Goal: Information Seeking & Learning: Learn about a topic

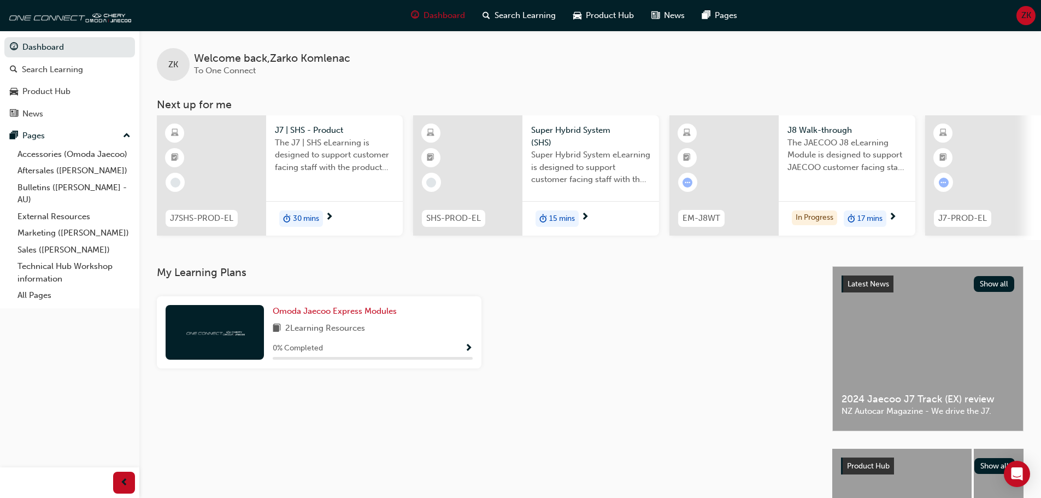
drag, startPoint x: 676, startPoint y: 239, endPoint x: 755, endPoint y: 246, distance: 79.5
click at [755, 246] on div "ZK Welcome back , Zarko Komlenac To One Connect Next up for me J7SHS-PROD-EL J7…" at bounding box center [589, 148] width 901 height 235
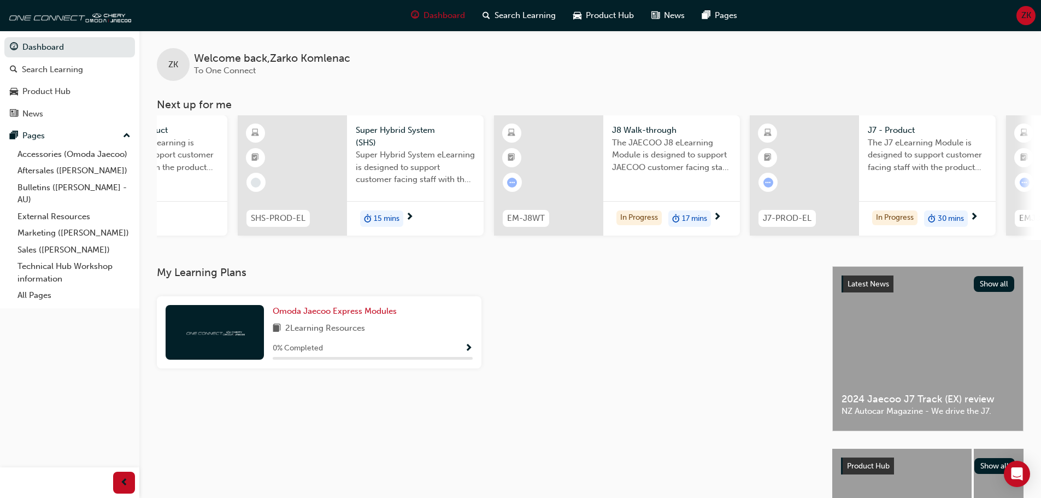
scroll to position [0, 151]
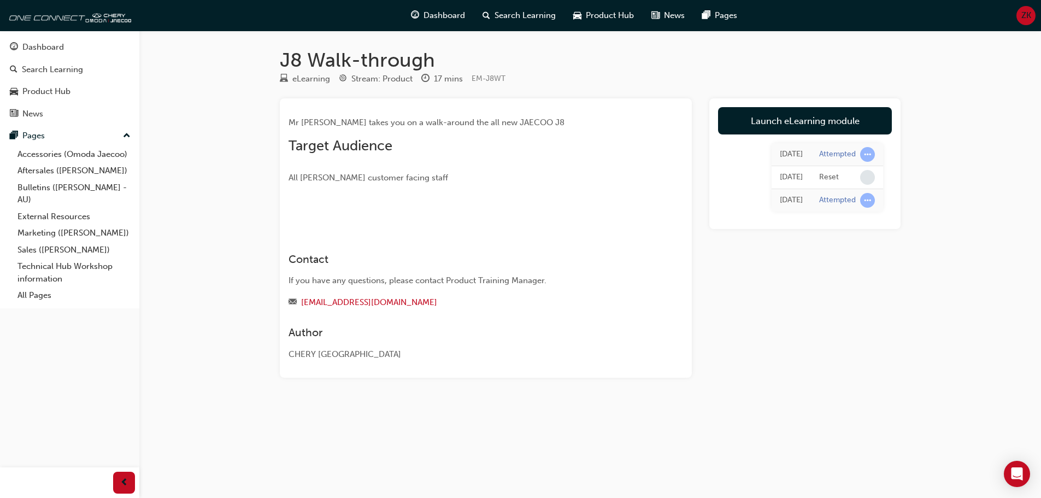
click at [660, 219] on div "Mr JAECOO takes you on a walk-around the all new JAECOO J8 Target Audience All …" at bounding box center [485, 162] width 394 height 111
click at [768, 124] on link "Launch eLearning module" at bounding box center [805, 120] width 174 height 27
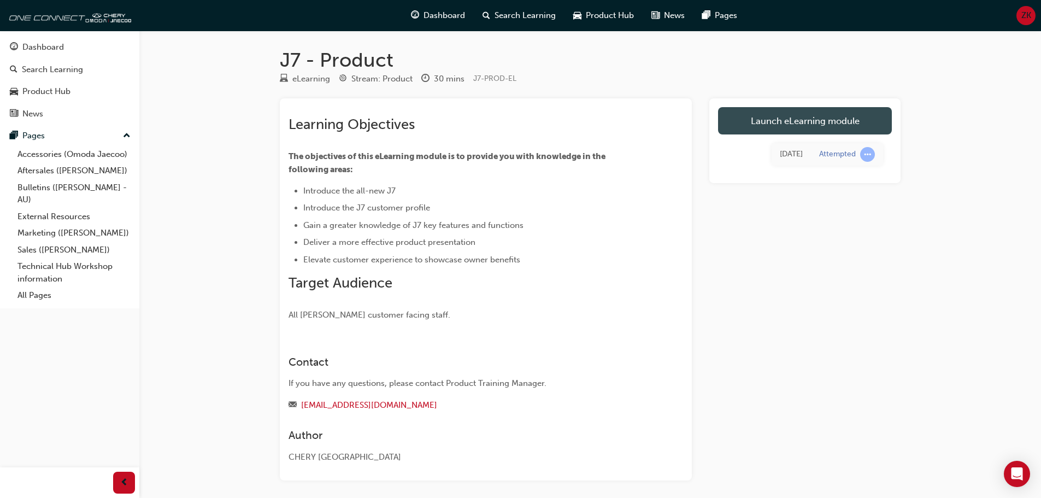
click at [799, 127] on link "Launch eLearning module" at bounding box center [805, 120] width 174 height 27
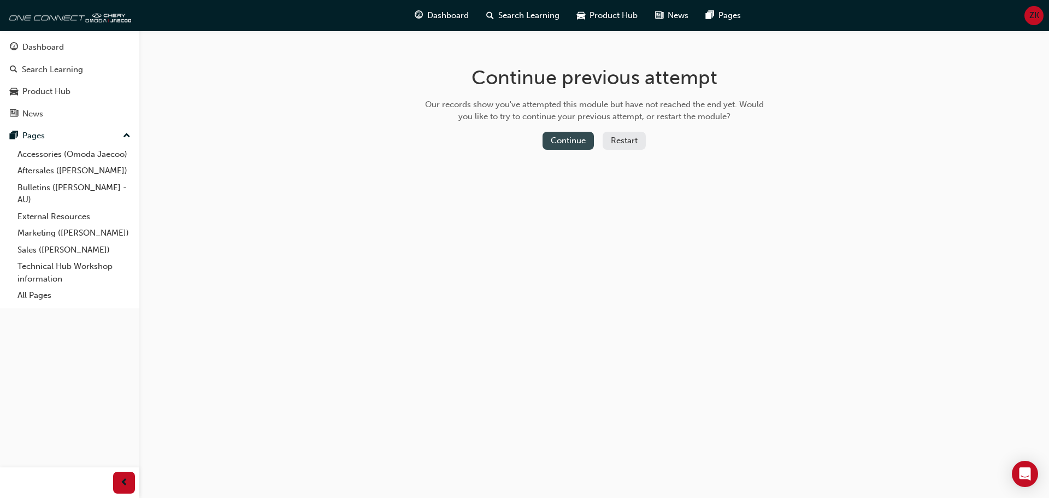
click at [565, 145] on button "Continue" at bounding box center [567, 141] width 51 height 18
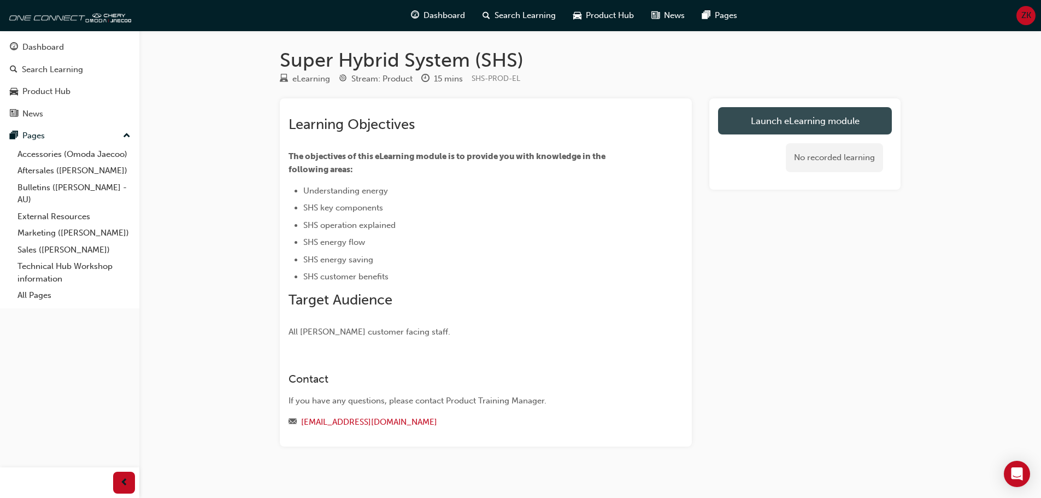
click at [769, 123] on link "Launch eLearning module" at bounding box center [805, 120] width 174 height 27
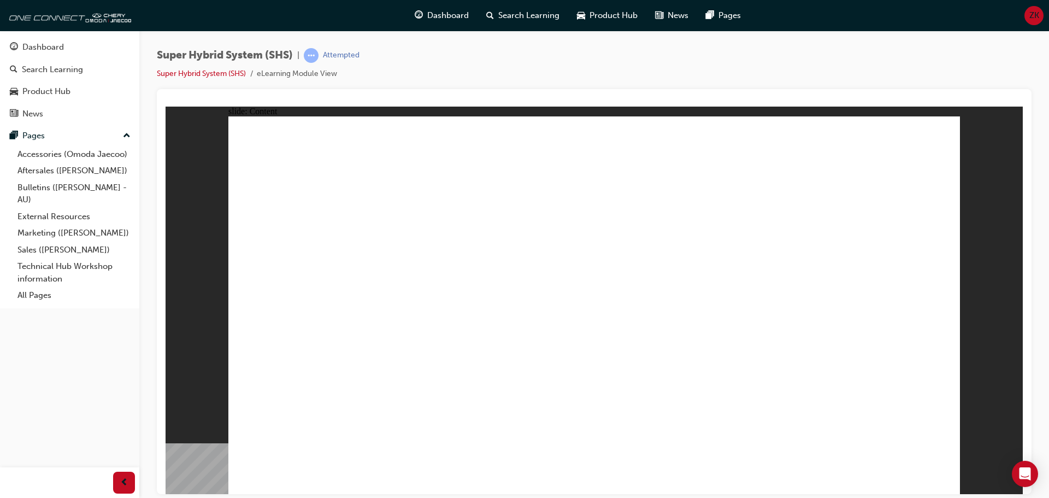
drag, startPoint x: 575, startPoint y: 331, endPoint x: 386, endPoint y: 320, distance: 189.9
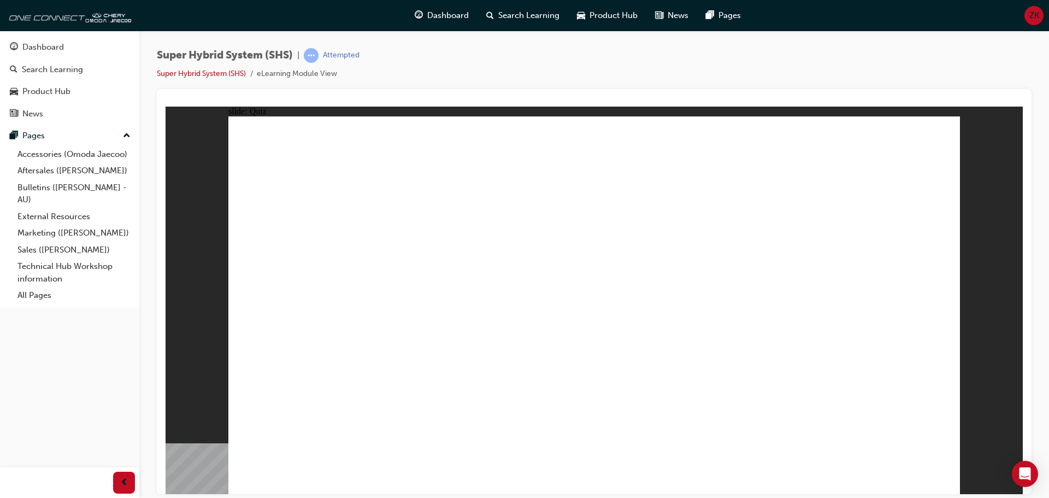
radio input "true"
drag, startPoint x: 527, startPoint y: 357, endPoint x: 464, endPoint y: 356, distance: 63.4
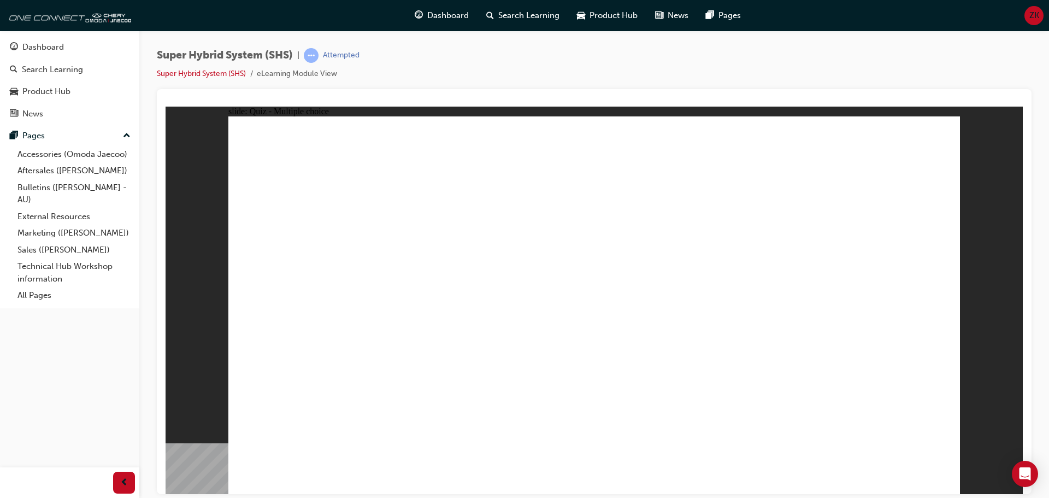
radio input "true"
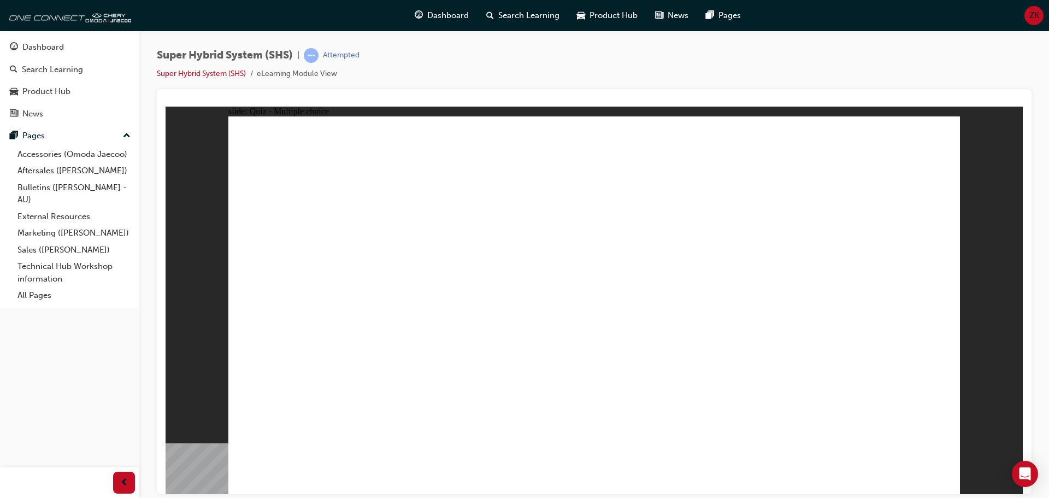
radio input "true"
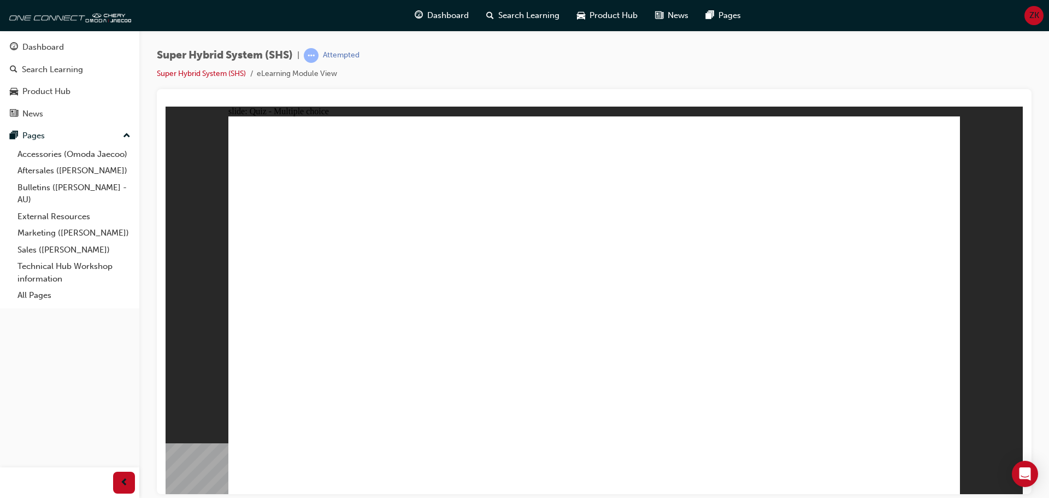
radio input "true"
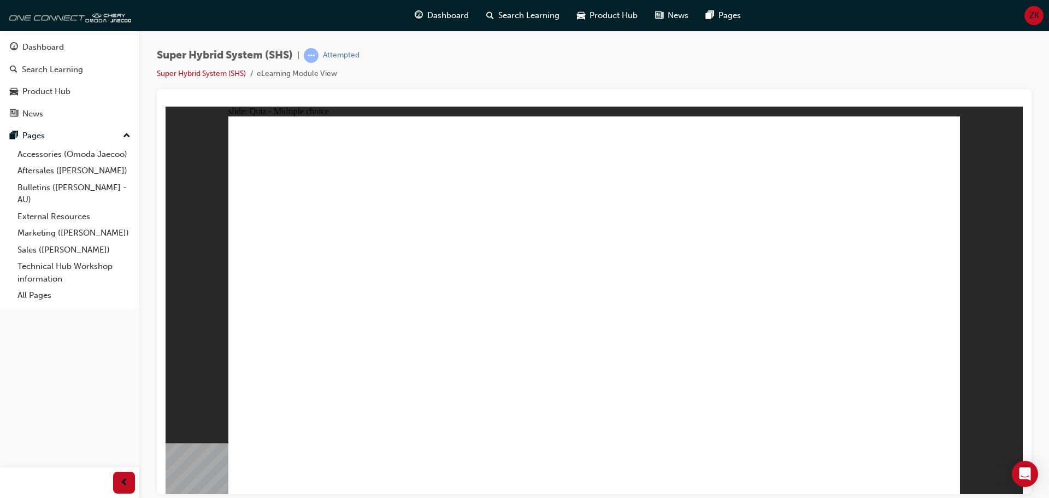
radio input "true"
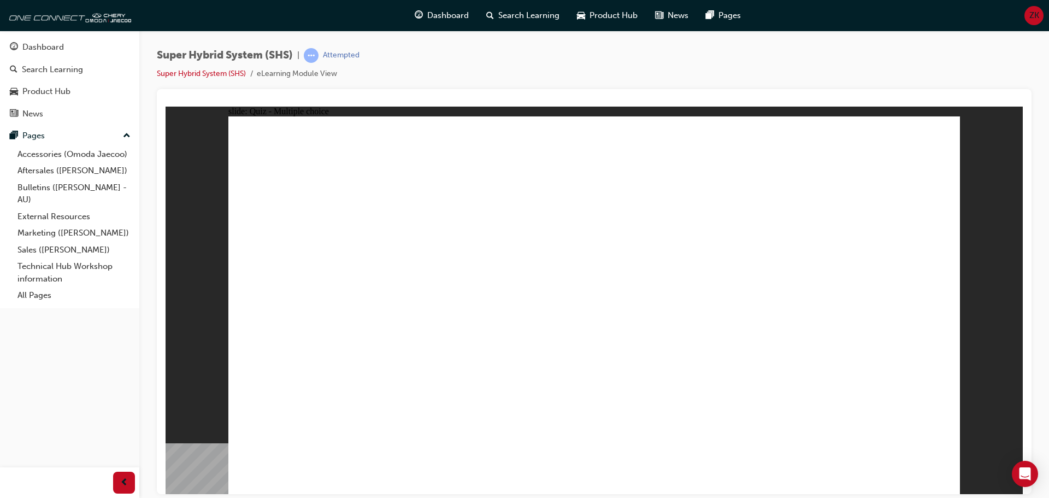
radio input "true"
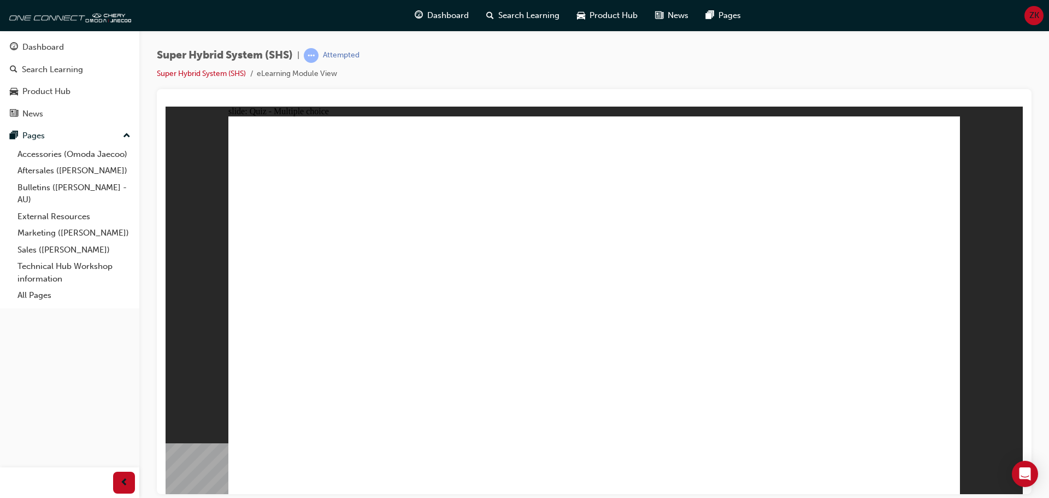
radio input "true"
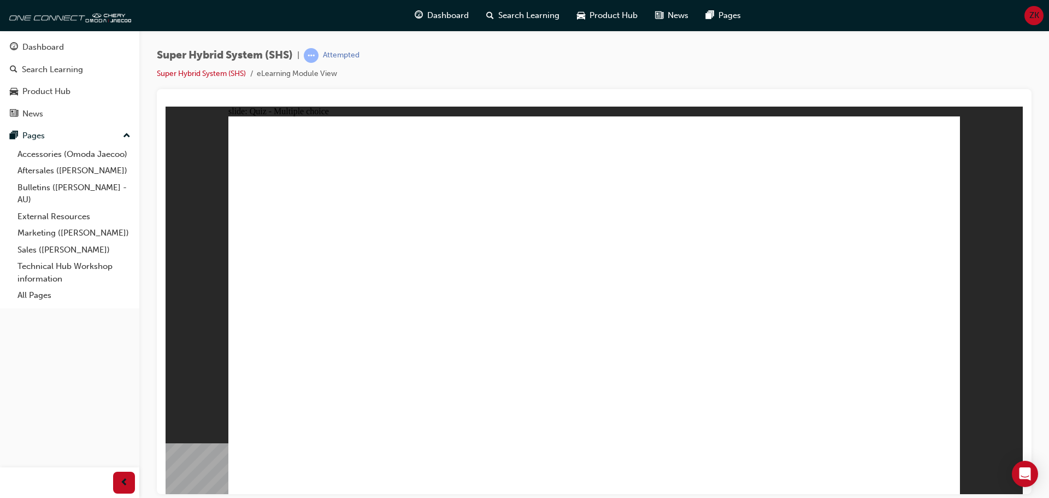
radio input "true"
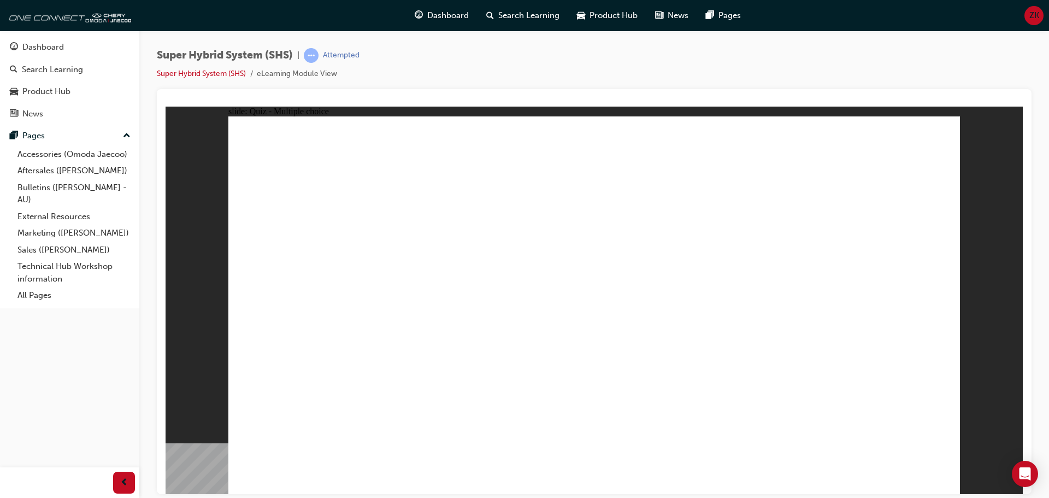
radio input "true"
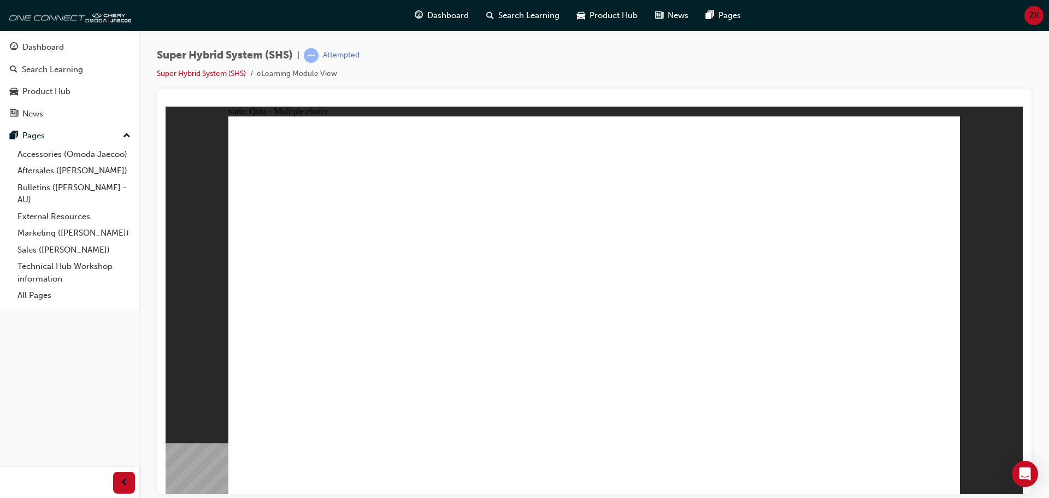
radio input "true"
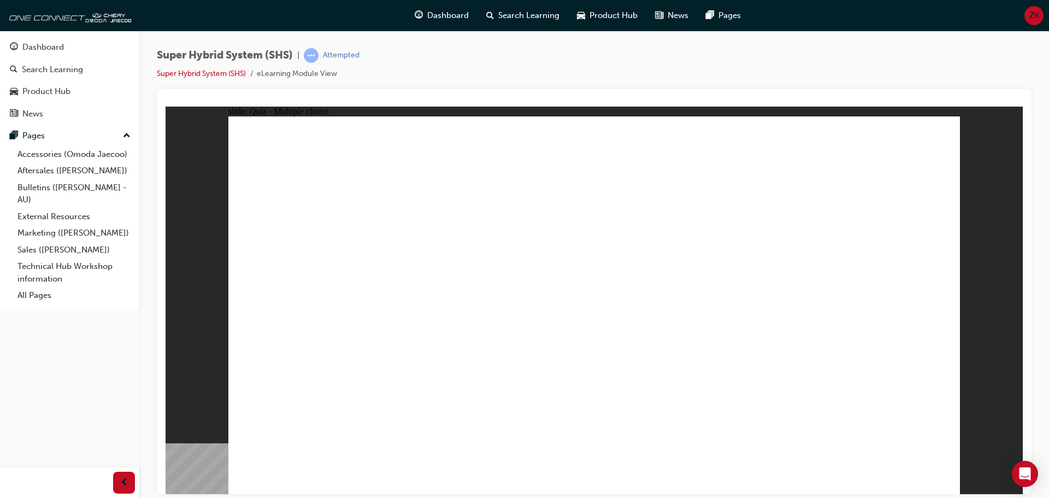
radio input "true"
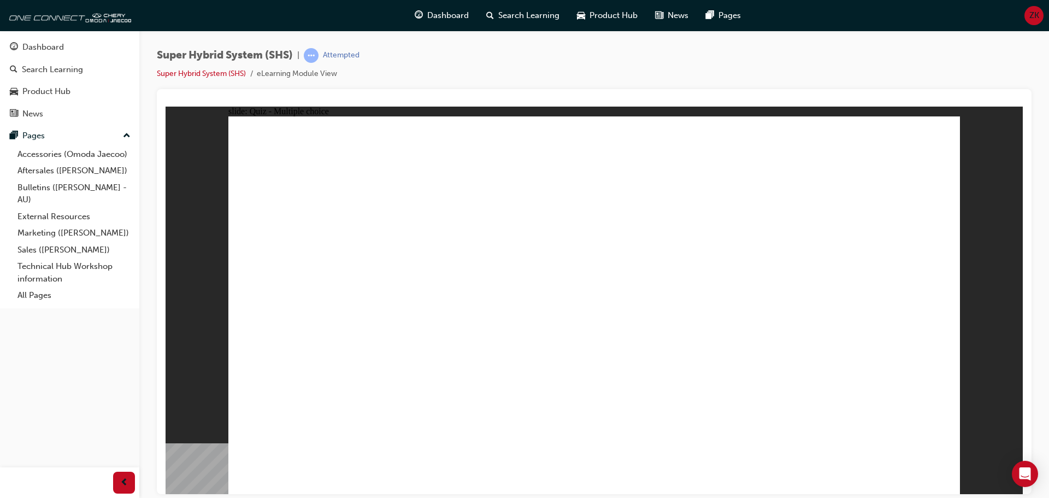
radio input "true"
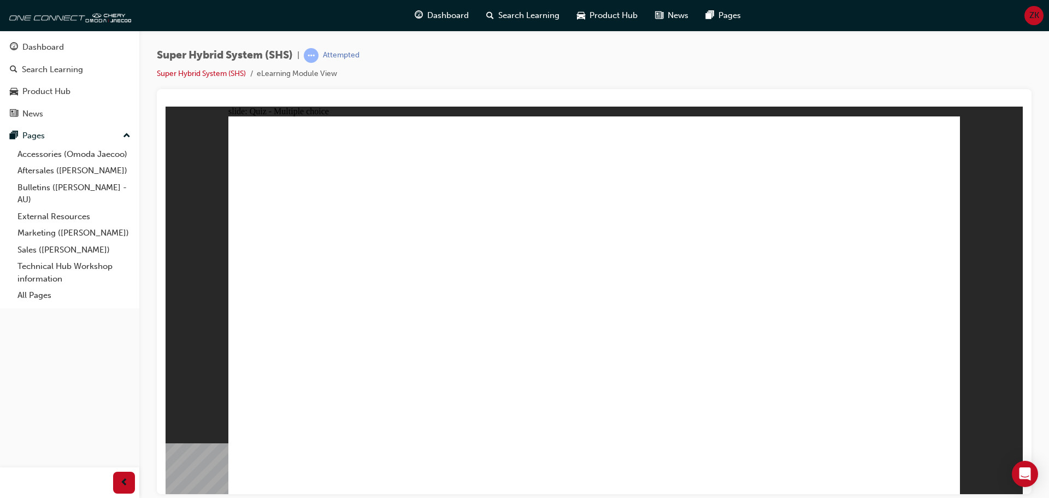
radio input "true"
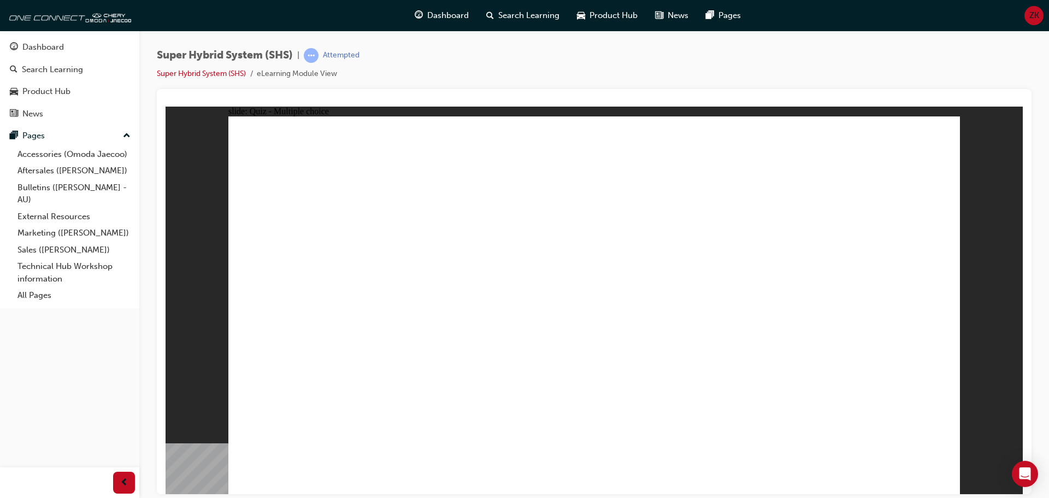
radio input "true"
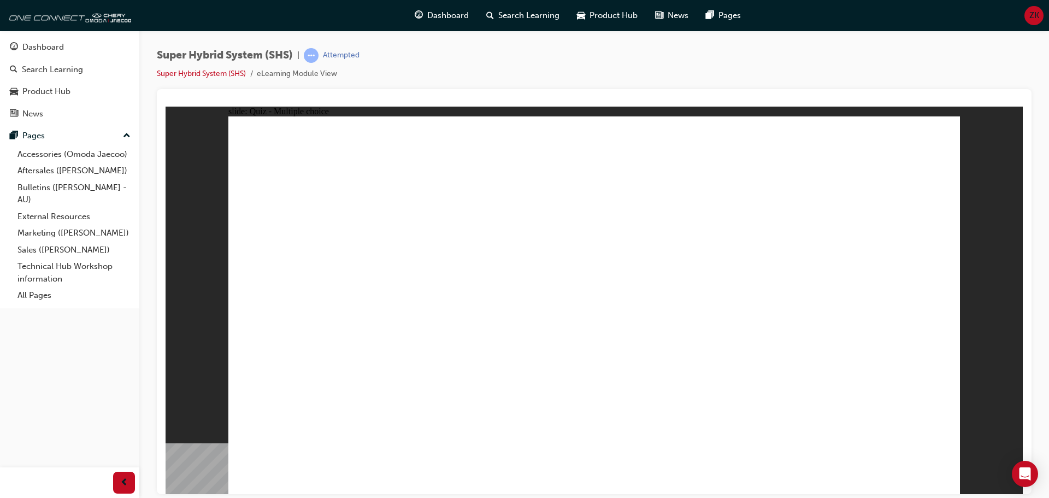
radio input "true"
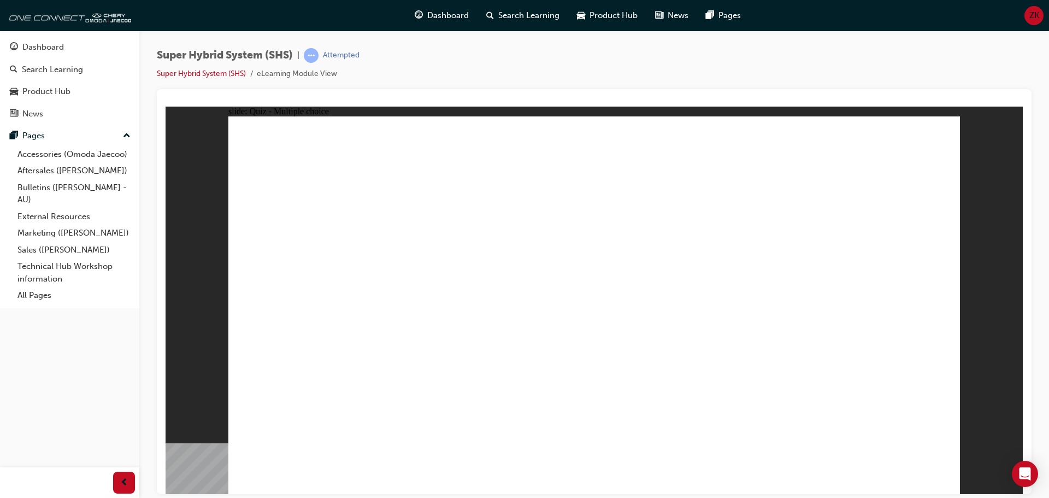
radio input "true"
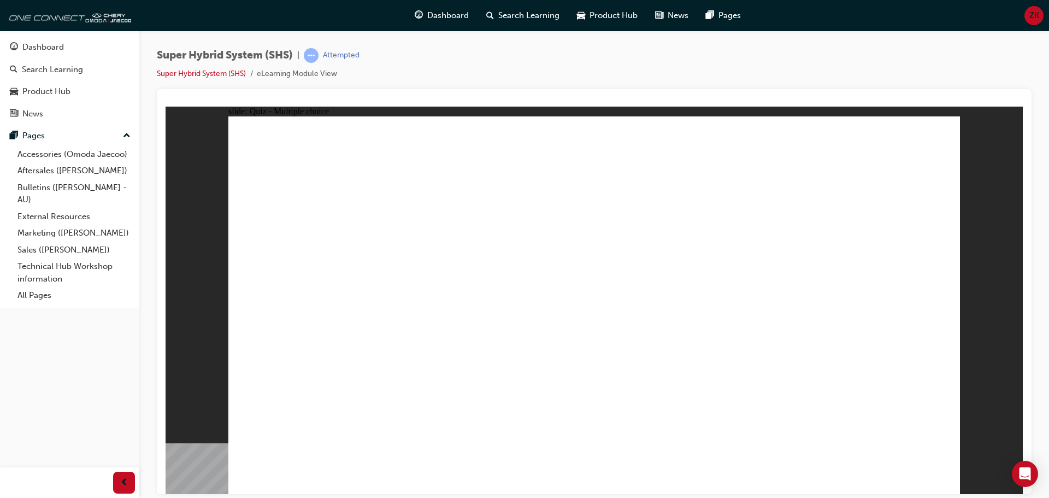
radio input "true"
radio input "false"
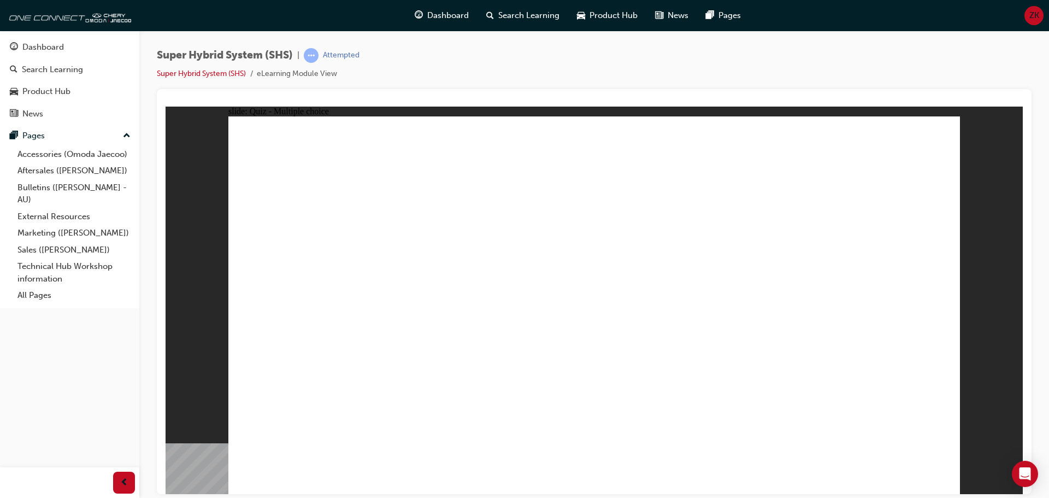
radio input "false"
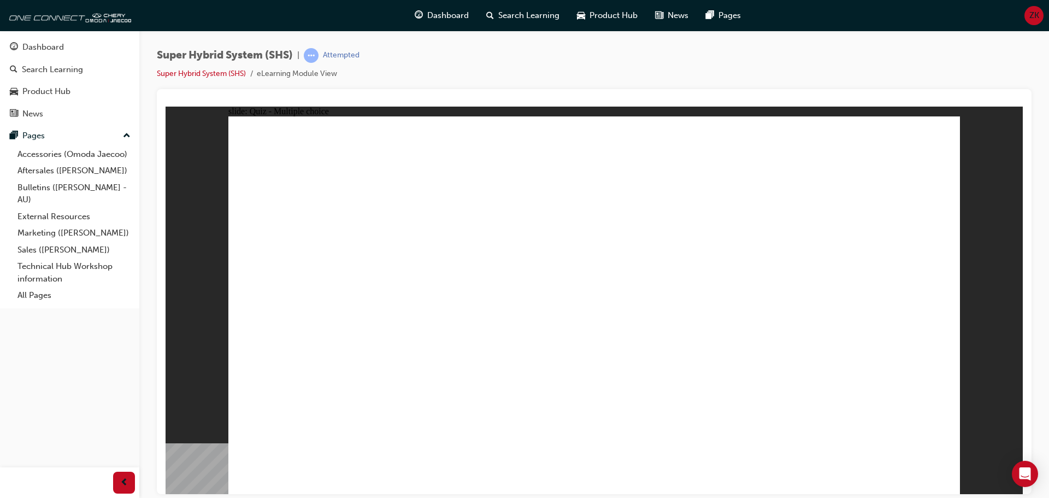
radio input "true"
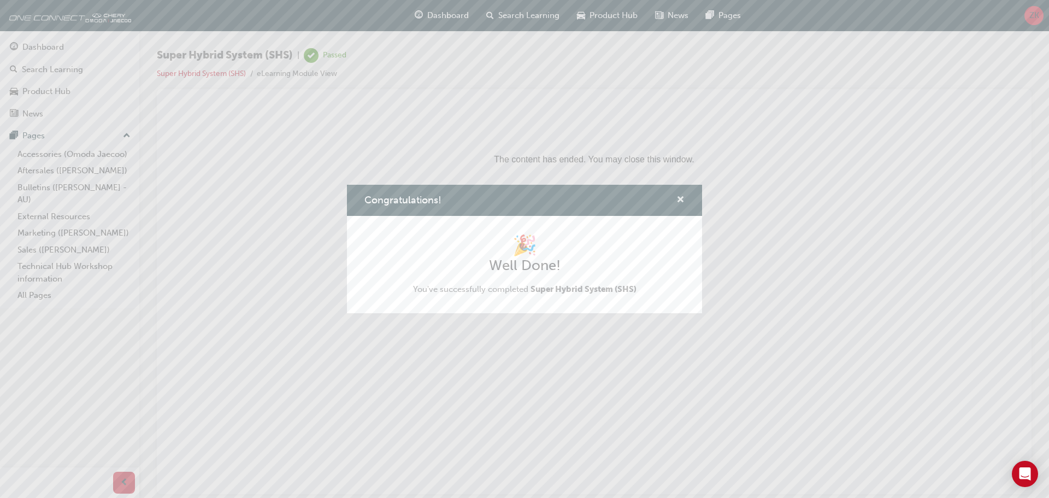
click at [679, 196] on span "cross-icon" at bounding box center [680, 201] width 8 height 10
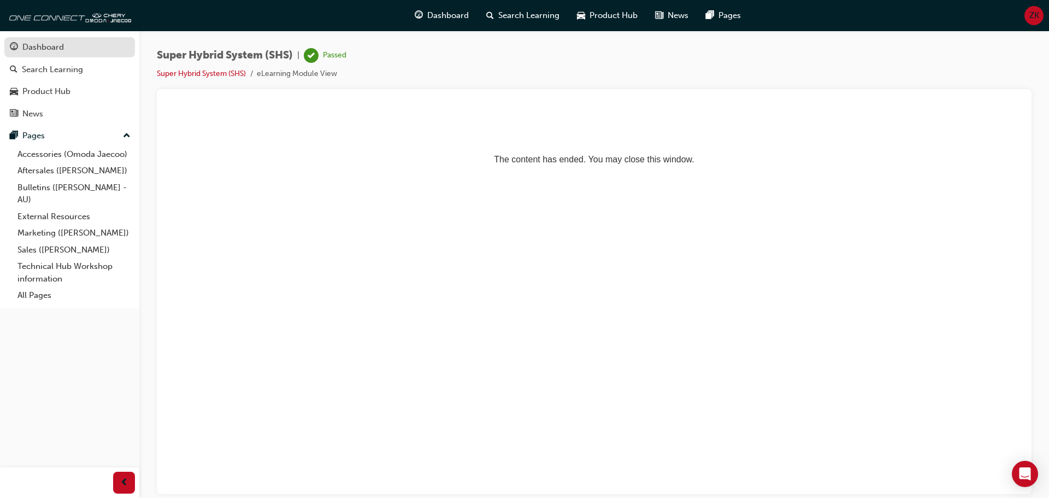
click at [30, 39] on link "Dashboard" at bounding box center [69, 47] width 131 height 20
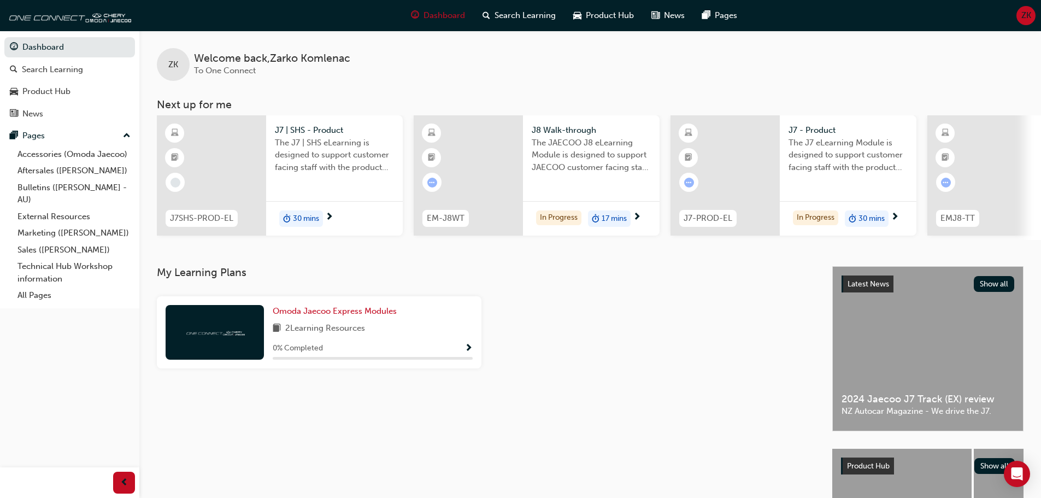
click at [207, 350] on div at bounding box center [215, 332] width 98 height 55
click at [344, 315] on span "Omoda Jaecoo Express Modules" at bounding box center [335, 311] width 124 height 10
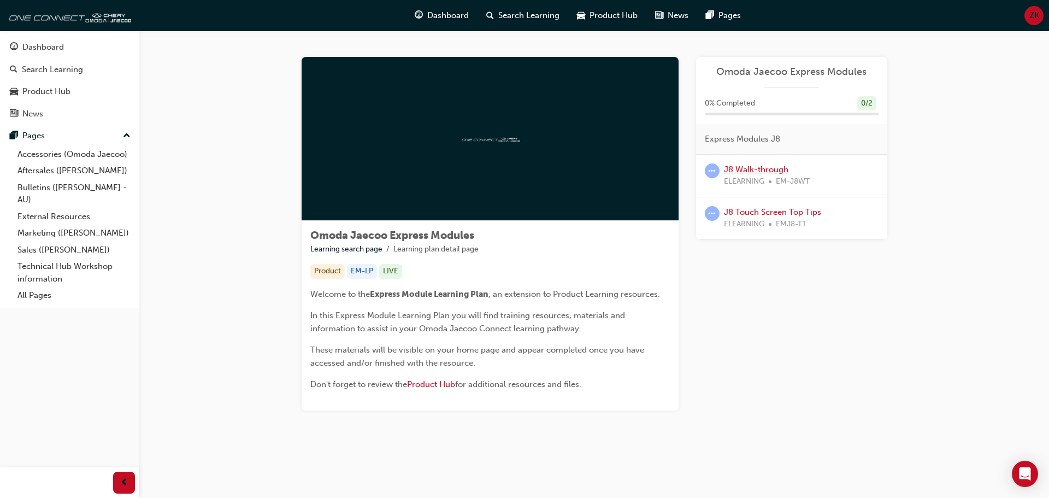
click at [751, 164] on link "J8 Walk-through" at bounding box center [756, 169] width 64 height 10
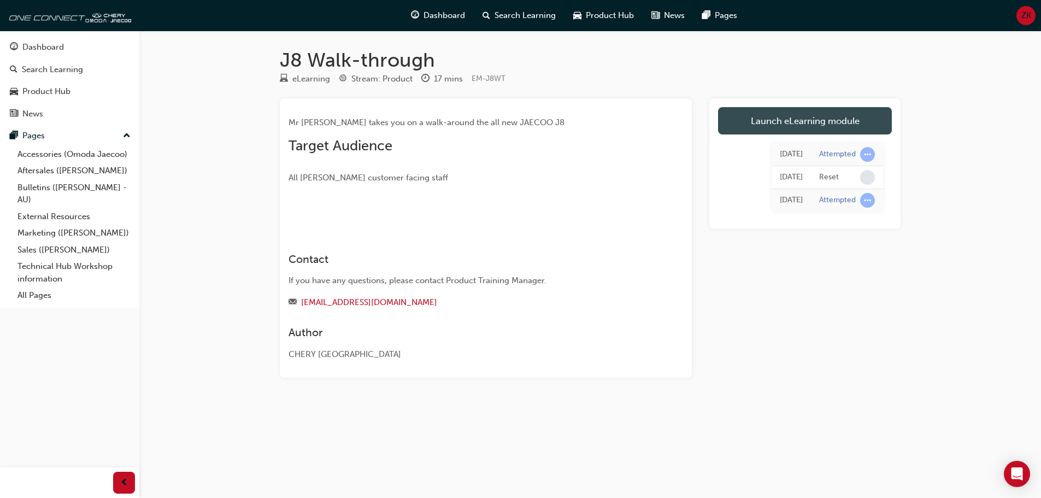
click at [780, 110] on link "Launch eLearning module" at bounding box center [805, 120] width 174 height 27
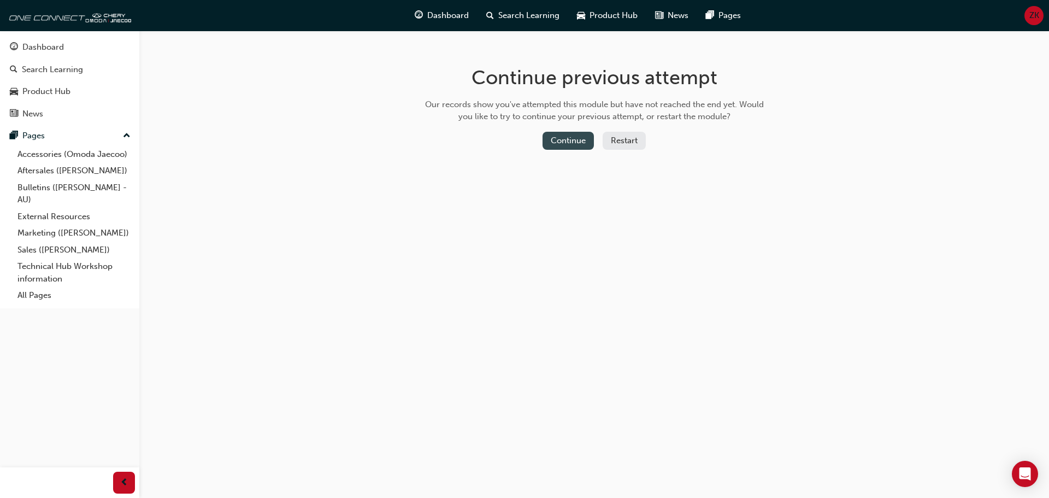
click at [565, 148] on button "Continue" at bounding box center [567, 141] width 51 height 18
